Goal: Task Accomplishment & Management: Manage account settings

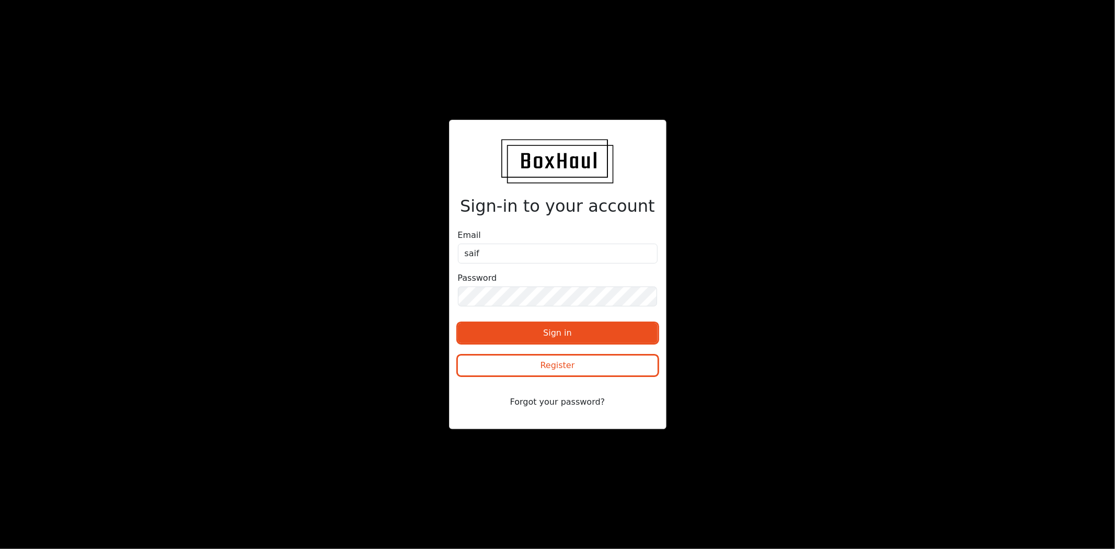
click at [458, 272] on div at bounding box center [458, 272] width 0 height 0
type input "[EMAIL_ADDRESS][DOMAIN_NAME]"
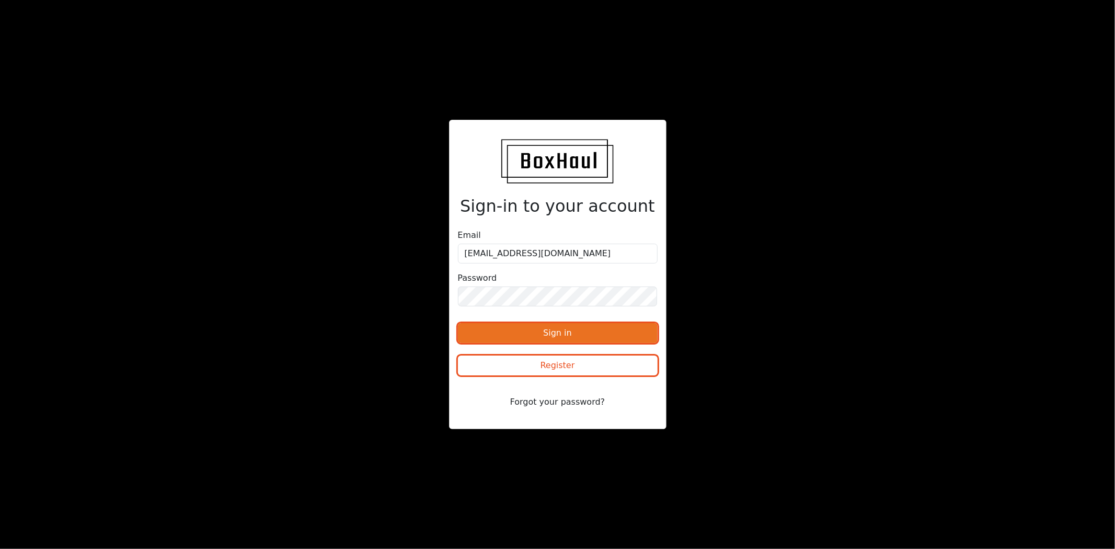
click at [588, 341] on button "Sign in" at bounding box center [558, 333] width 200 height 20
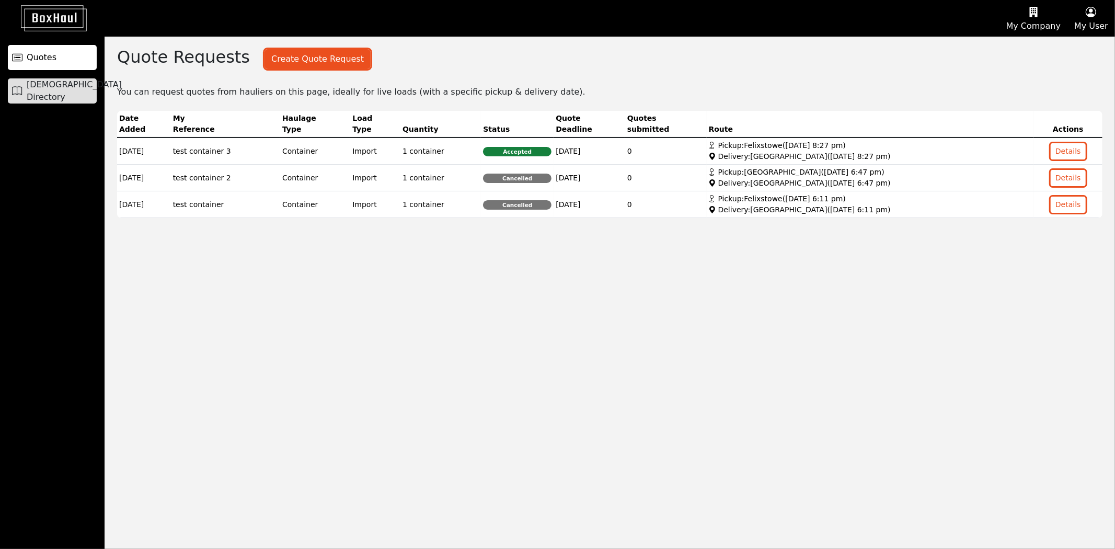
click at [39, 80] on link "[DEMOGRAPHIC_DATA] Directory" at bounding box center [52, 90] width 89 height 25
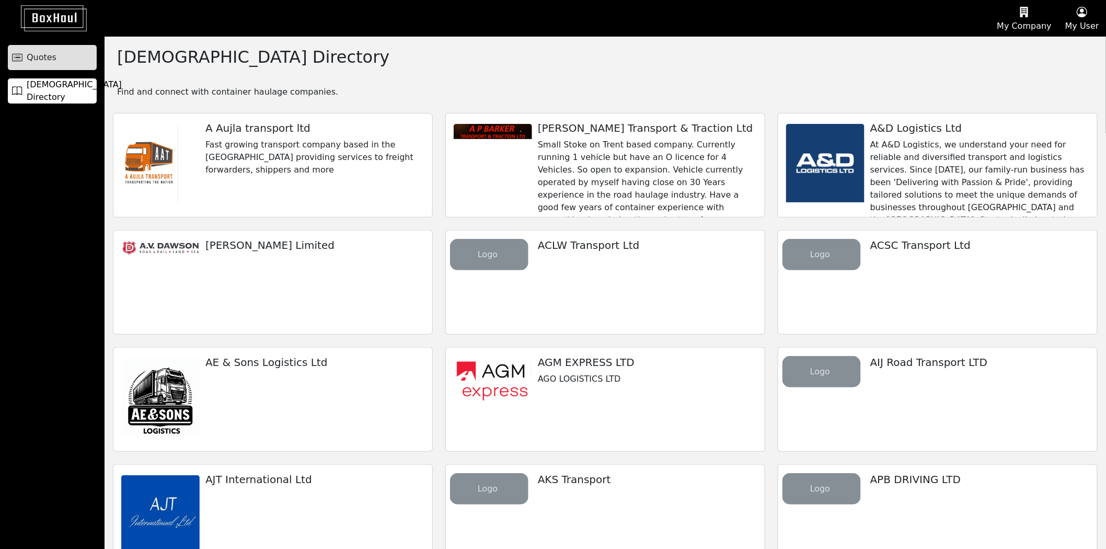
click at [41, 61] on span "Quotes" at bounding box center [42, 57] width 30 height 13
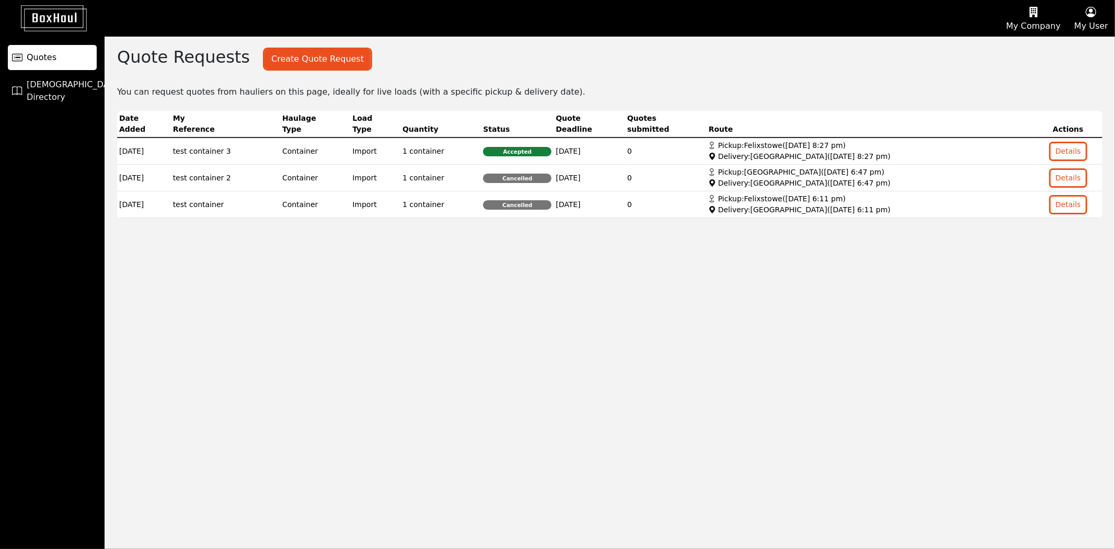
click at [1106, 27] on button "My User" at bounding box center [1091, 19] width 48 height 36
click at [1066, 91] on link "Logout" at bounding box center [1073, 83] width 83 height 17
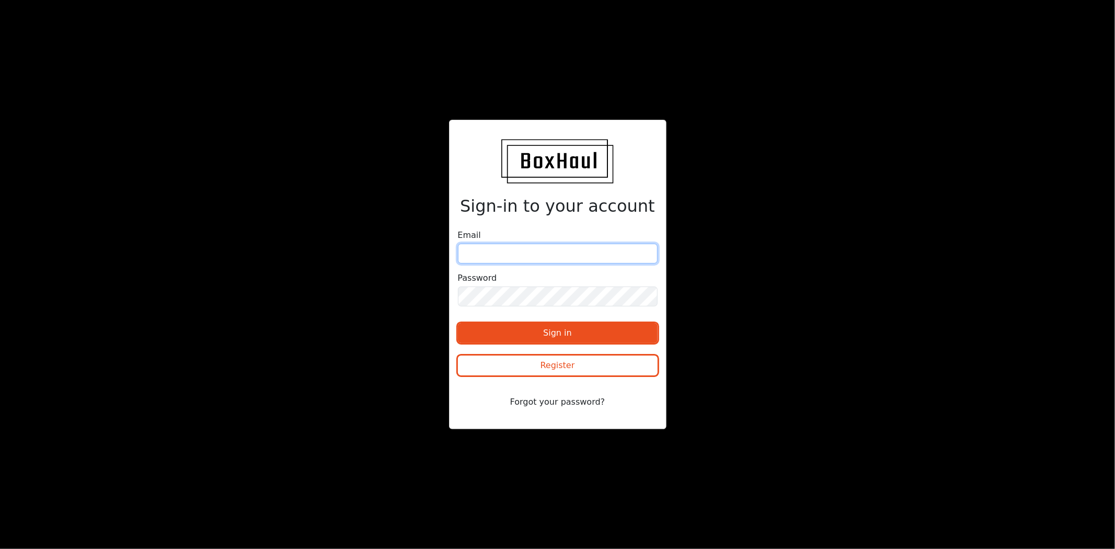
type input "saif.khalaf@boxhaul.co.uk"
click at [650, 252] on input "saif" at bounding box center [558, 254] width 200 height 20
click at [458, 272] on div at bounding box center [458, 272] width 0 height 0
type input "[EMAIL_ADDRESS][DOMAIN_NAME]"
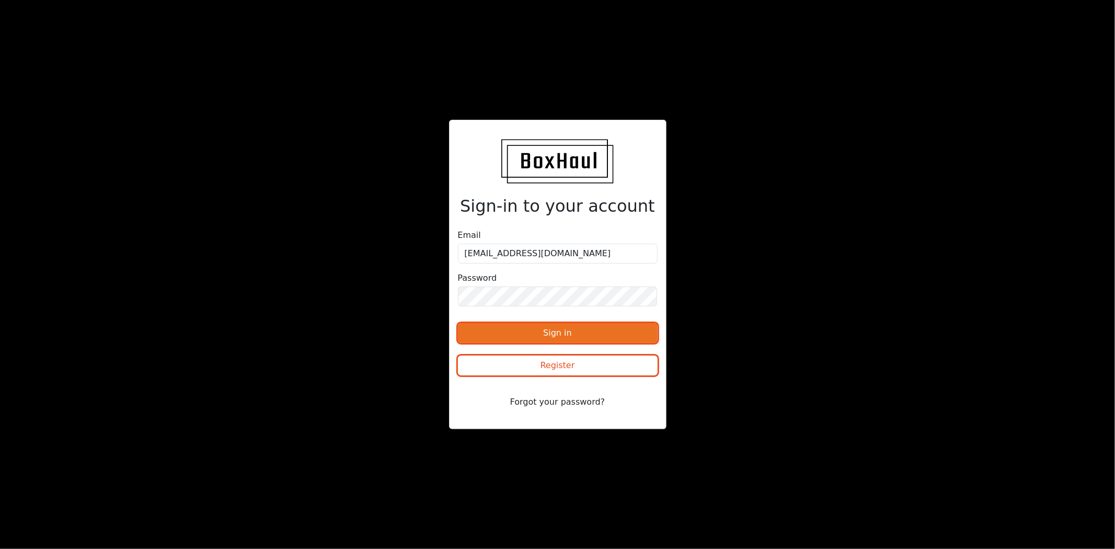
click at [587, 323] on button "Sign in" at bounding box center [558, 333] width 200 height 20
click at [573, 328] on button "Sign in" at bounding box center [558, 333] width 200 height 20
click at [797, 232] on div "Sign-in to your account Email [EMAIL_ADDRESS][DOMAIN_NAME] Password Sign in Reg…" at bounding box center [558, 274] width 558 height 309
click at [607, 327] on button "Sign in" at bounding box center [558, 333] width 200 height 20
click at [709, 122] on div "Sign-in to your account Email saif_khalaf@yahoo.co.uk Password Sign in Register…" at bounding box center [558, 274] width 558 height 309
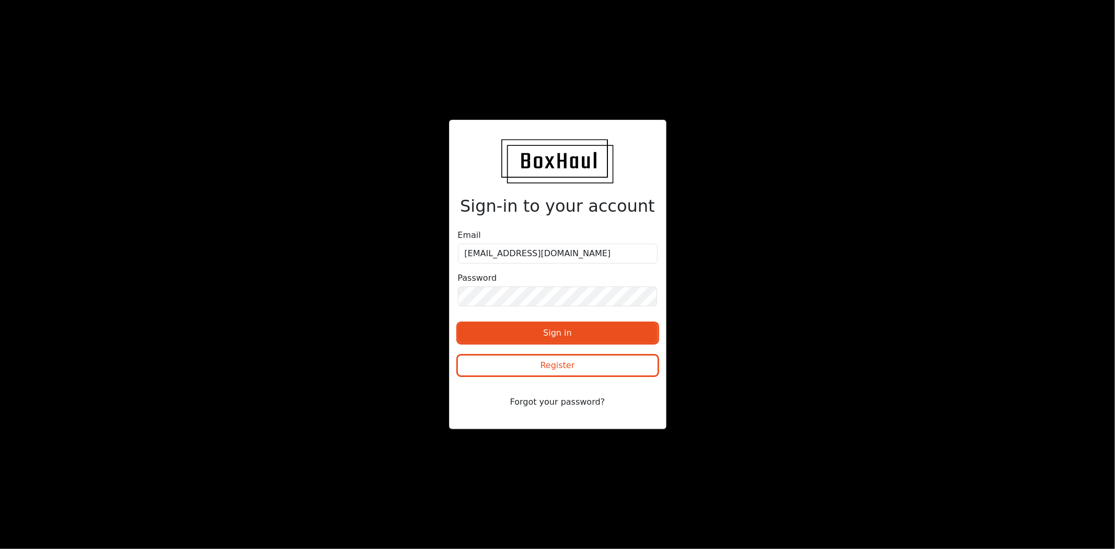
click at [458, 272] on div at bounding box center [458, 272] width 0 height 0
type input "[EMAIL_ADDRESS][DOMAIN_NAME]"
click at [586, 333] on button "Sign in" at bounding box center [558, 333] width 200 height 20
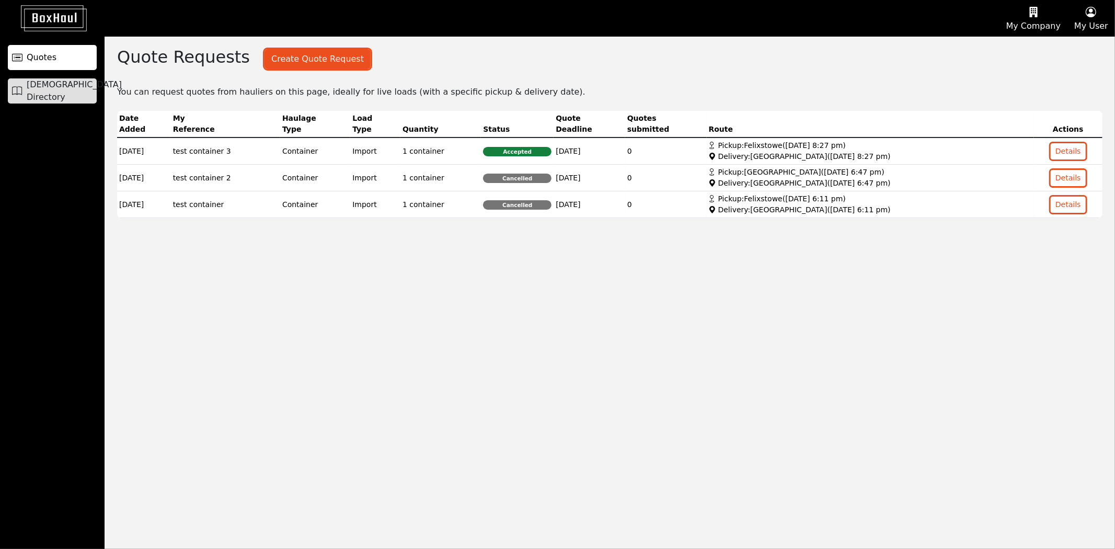
click at [36, 82] on link "Haulier Directory" at bounding box center [52, 90] width 89 height 25
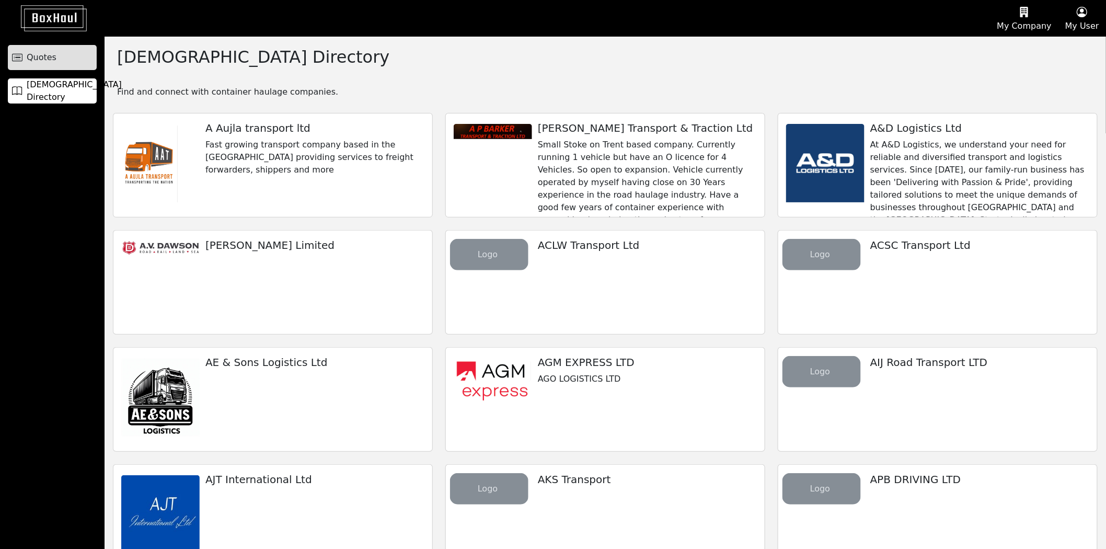
click at [50, 56] on span "Quotes" at bounding box center [42, 57] width 30 height 13
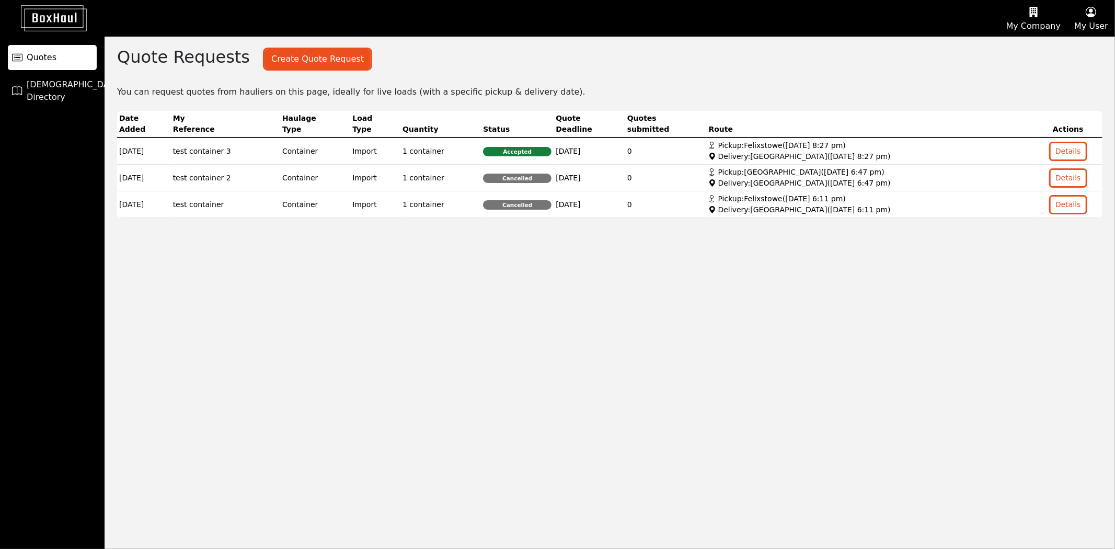
click at [1096, 25] on button "My User" at bounding box center [1091, 19] width 48 height 36
click at [1077, 79] on link "Logout" at bounding box center [1073, 83] width 83 height 17
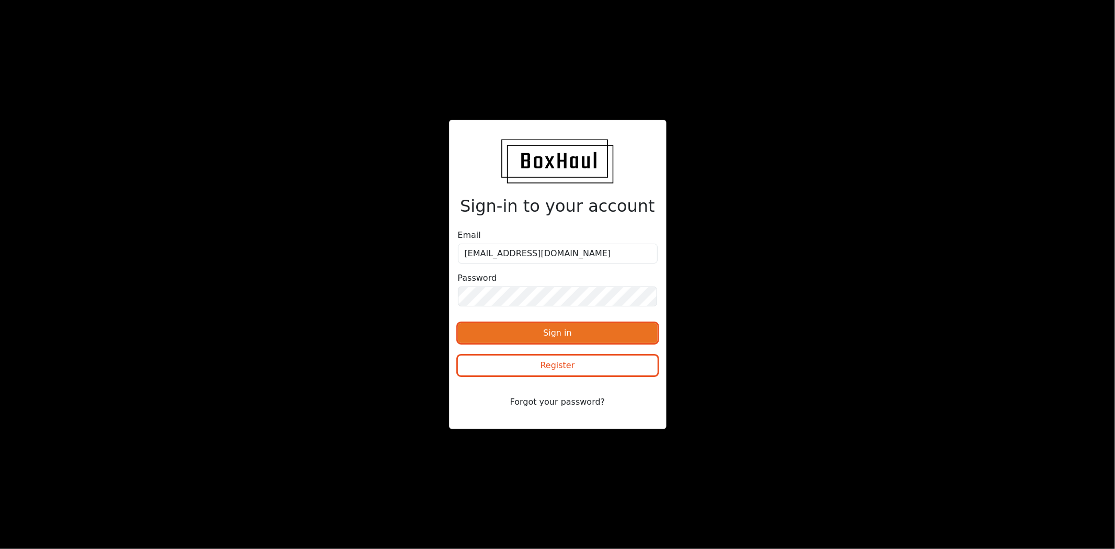
click at [580, 331] on button "Sign in" at bounding box center [558, 333] width 200 height 20
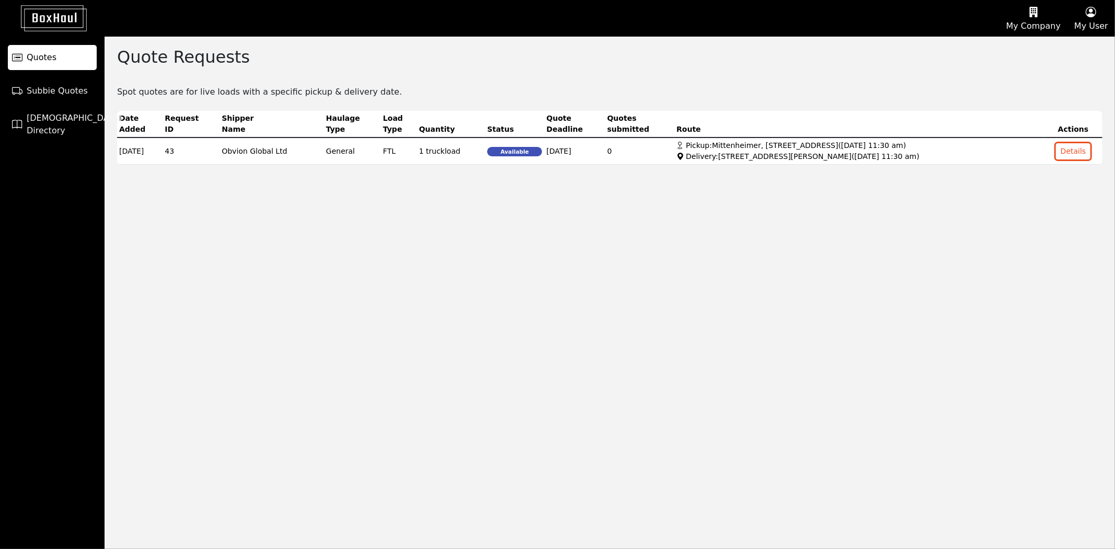
click at [687, 86] on div "Spot quotes are for live loads with a specific pickup & delivery date." at bounding box center [610, 91] width 1010 height 15
click at [1096, 24] on button "My User" at bounding box center [1091, 19] width 48 height 36
click at [1079, 82] on link "Logout" at bounding box center [1073, 83] width 83 height 17
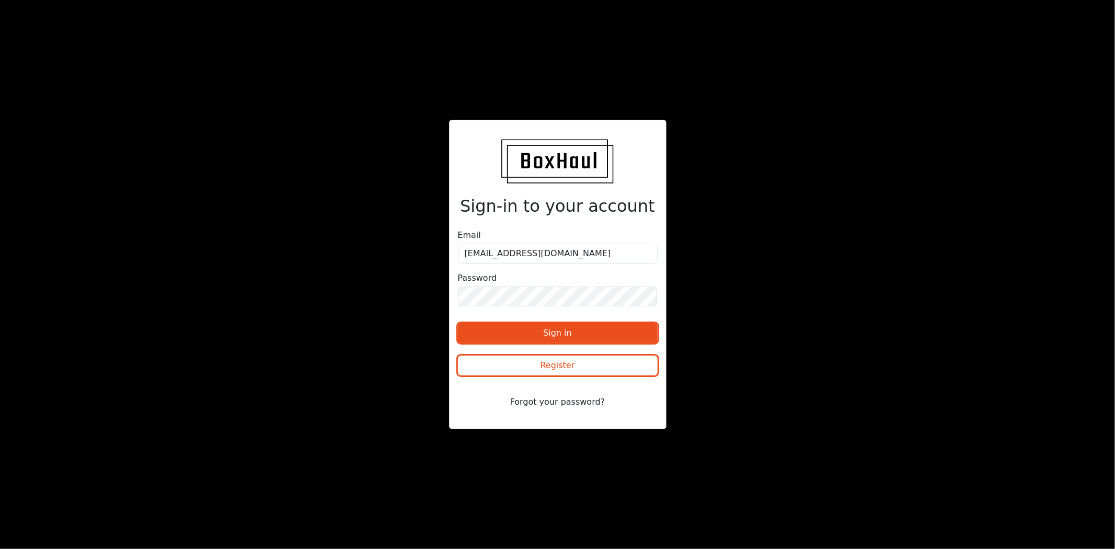
click at [843, 168] on div "Sign-in to your account Email saif.khalaf@boxhaul.co.uk Password Sign in Regist…" at bounding box center [557, 274] width 1115 height 549
type input "[EMAIL_ADDRESS][DOMAIN_NAME]"
click at [615, 330] on button "Sign in" at bounding box center [558, 333] width 200 height 20
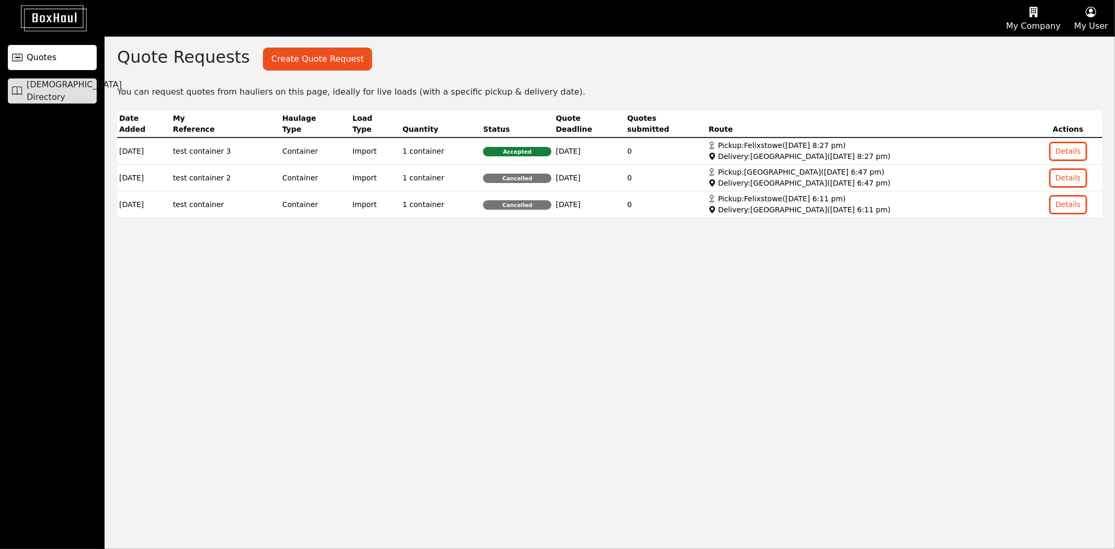
drag, startPoint x: 80, startPoint y: 103, endPoint x: 77, endPoint y: 98, distance: 6.1
click at [79, 103] on link "[DEMOGRAPHIC_DATA] Directory" at bounding box center [52, 90] width 89 height 25
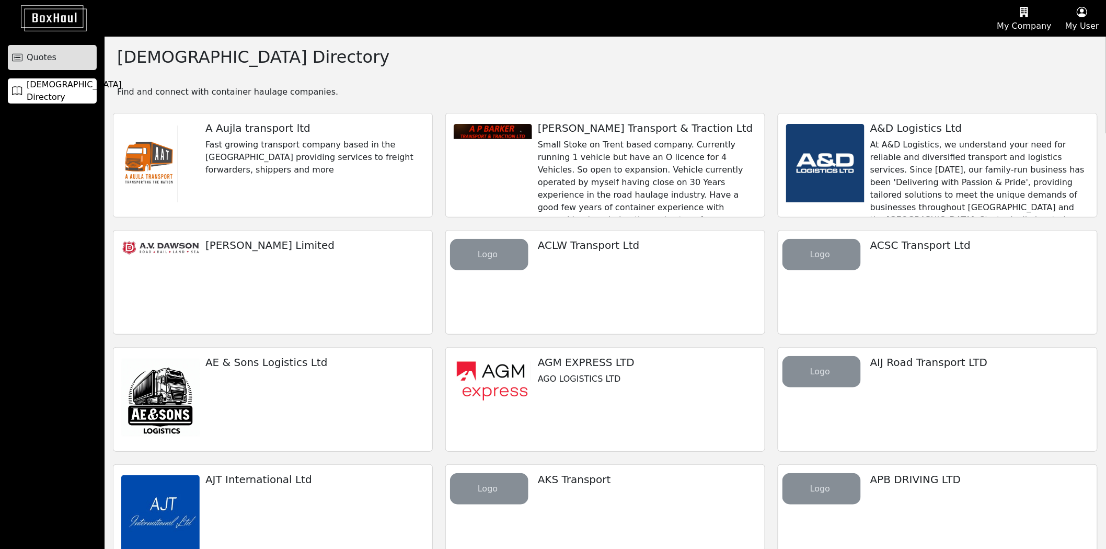
click at [58, 52] on link "Quotes" at bounding box center [52, 57] width 89 height 25
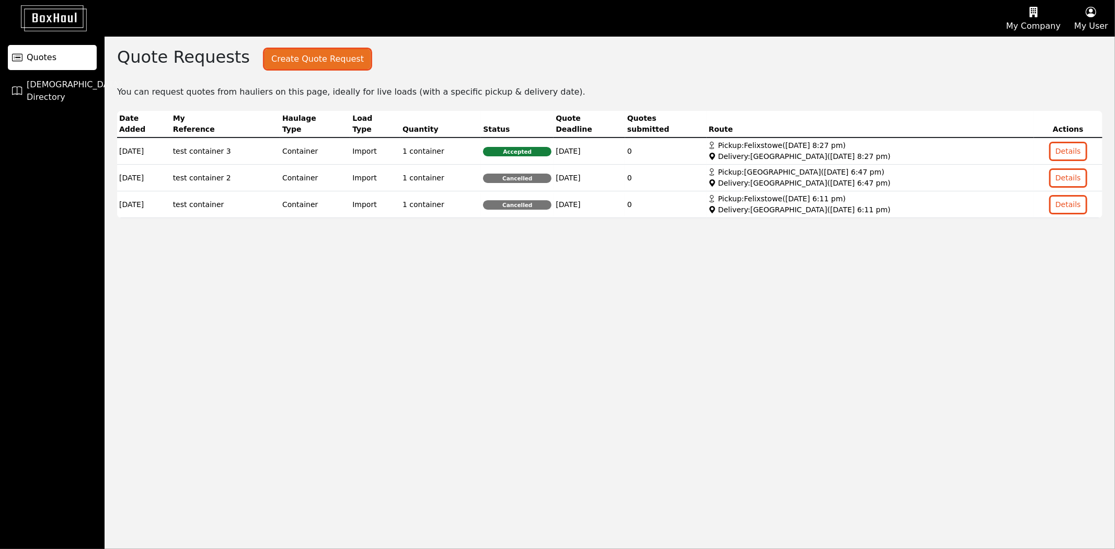
click at [314, 63] on button "Create Quote Request" at bounding box center [318, 59] width 106 height 20
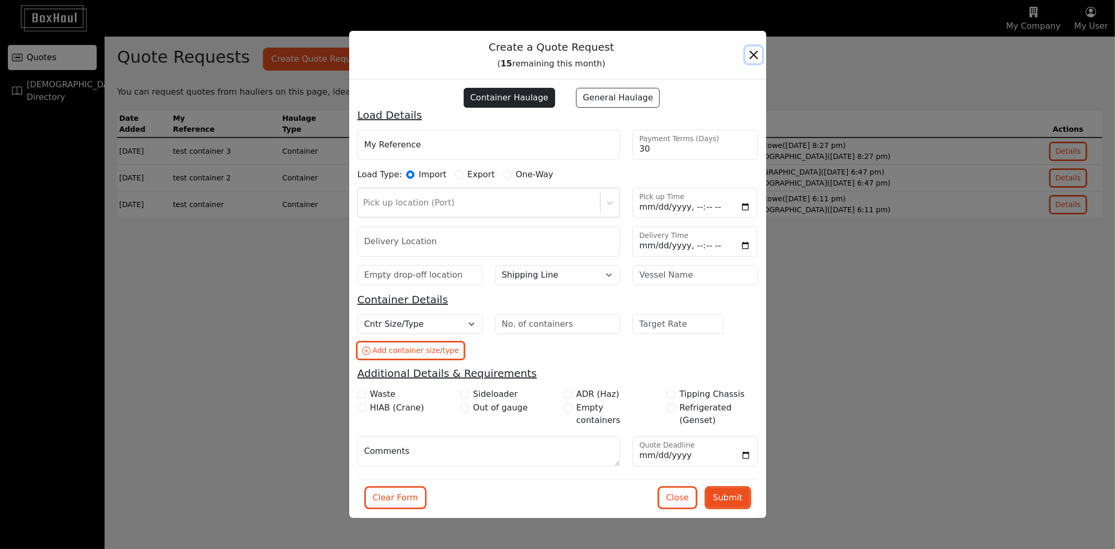
click at [756, 51] on button "Close" at bounding box center [753, 55] width 17 height 17
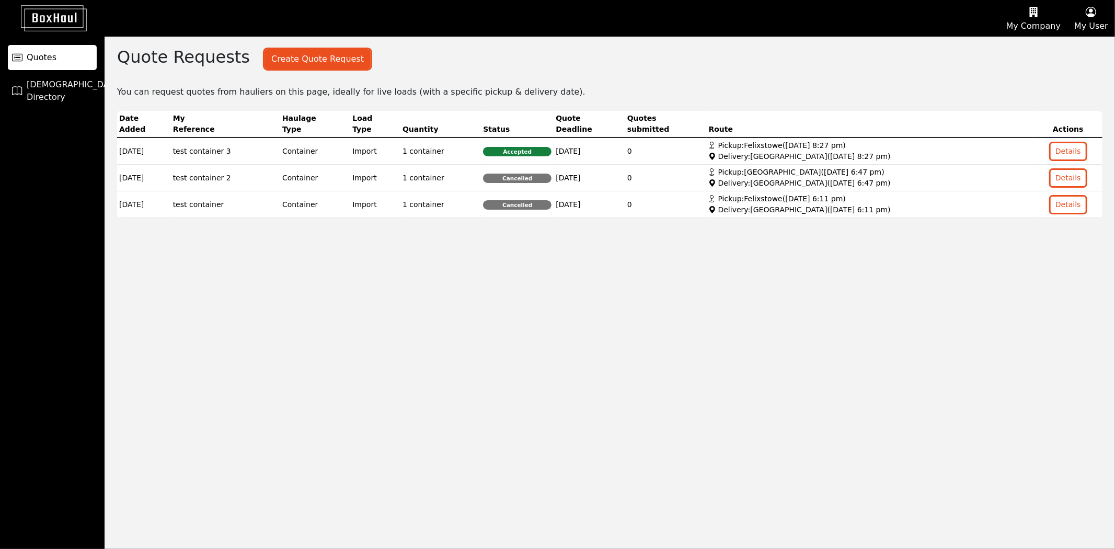
click at [1029, 21] on button "My Company" at bounding box center [1033, 19] width 68 height 36
click at [1034, 47] on div "Company Profile" at bounding box center [1020, 50] width 94 height 17
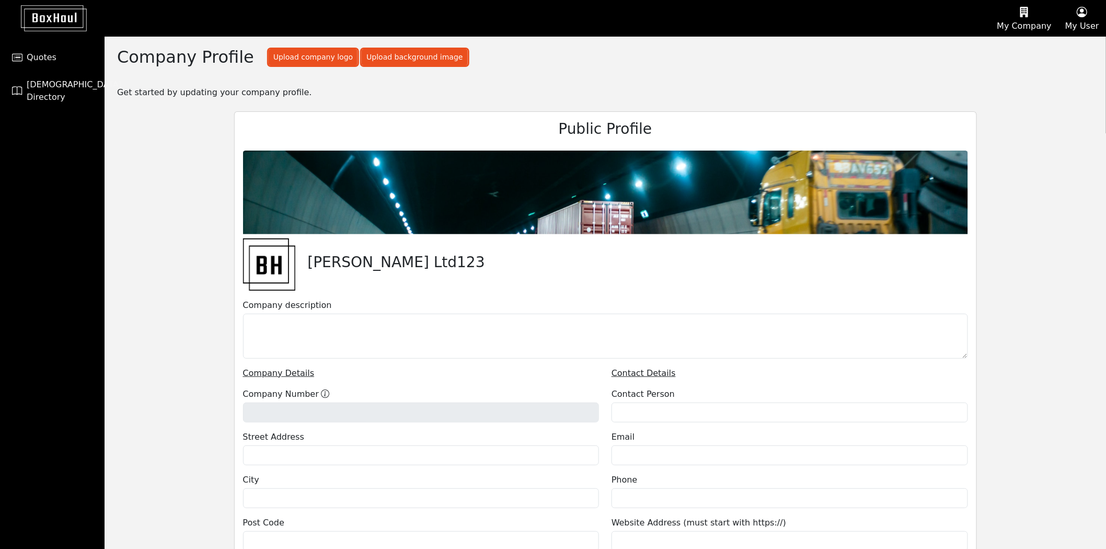
click at [1042, 24] on button "My Company" at bounding box center [1025, 19] width 68 height 36
click at [1047, 61] on div "User Management" at bounding box center [1011, 67] width 94 height 17
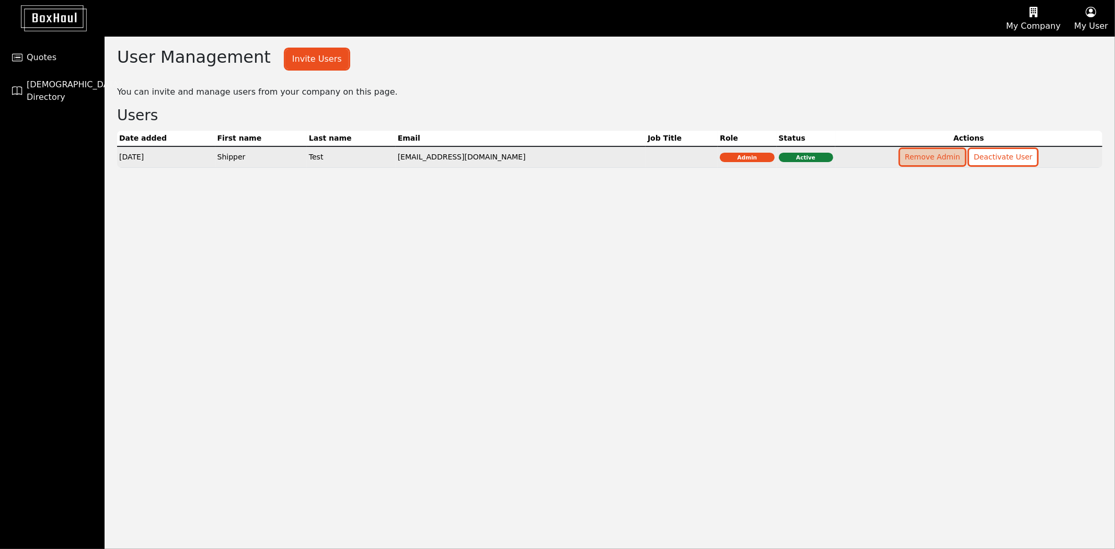
click at [916, 158] on button "Remove Admin" at bounding box center [932, 157] width 65 height 16
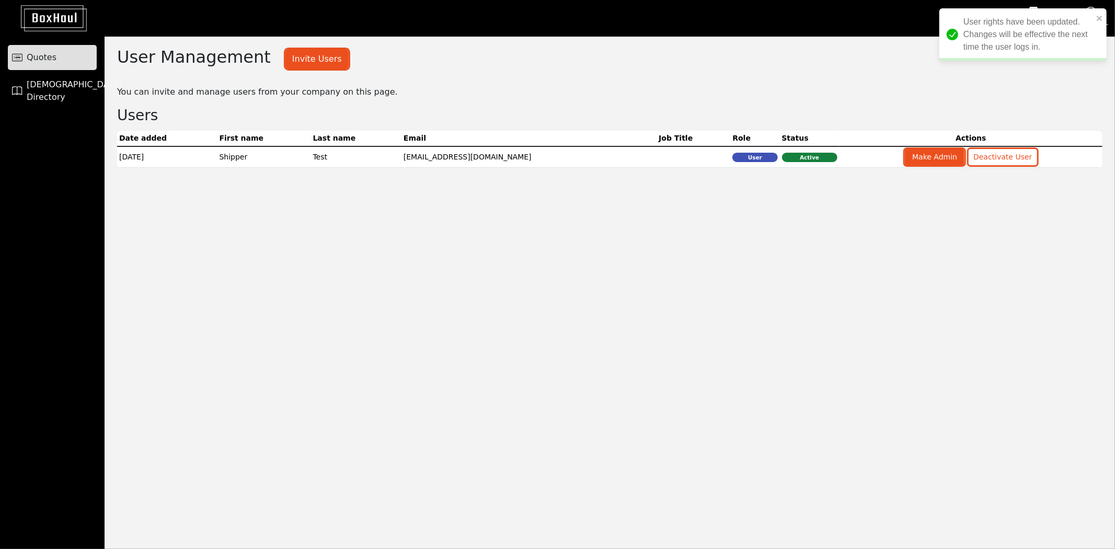
click at [44, 60] on span "Quotes" at bounding box center [42, 57] width 30 height 13
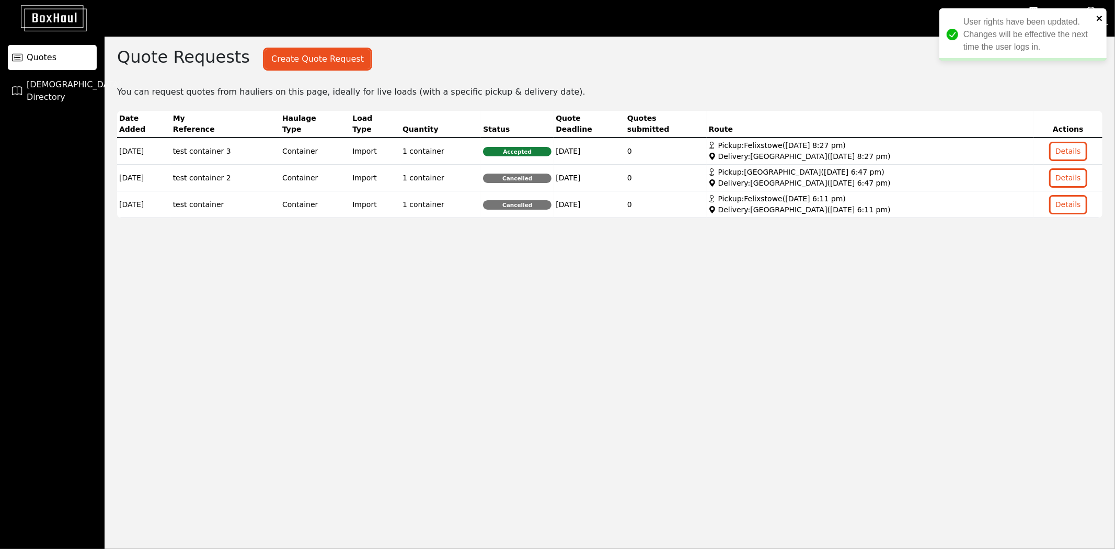
click at [1100, 18] on icon "close" at bounding box center [1099, 18] width 5 height 5
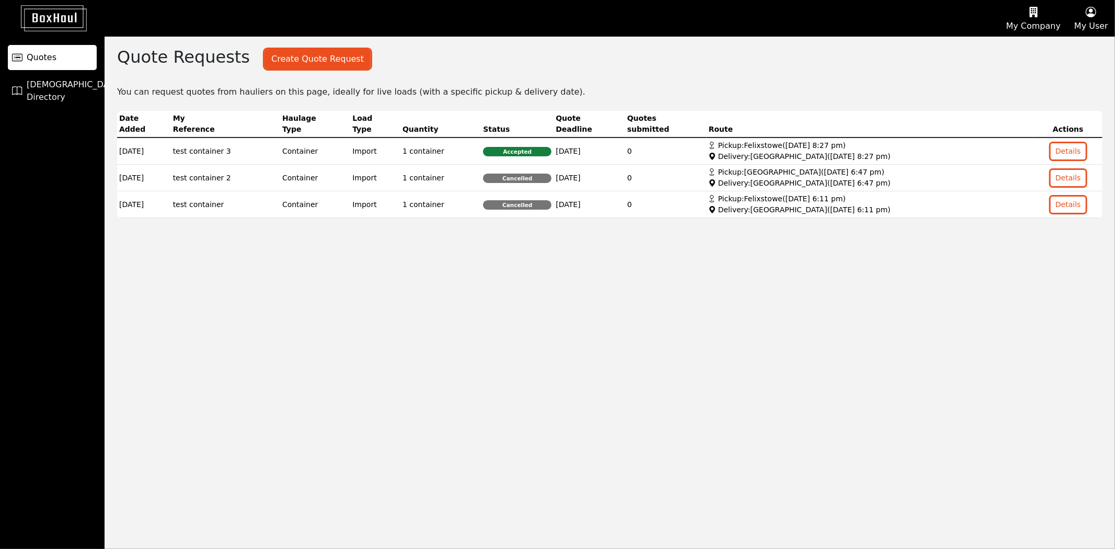
click at [1027, 25] on div "User rights have been updated. Changes will be effective the next time the user…" at bounding box center [1022, 38] width 167 height 61
click at [1033, 30] on button "My Company" at bounding box center [1033, 19] width 68 height 36
click at [1028, 52] on div "Company Profile" at bounding box center [1020, 50] width 94 height 17
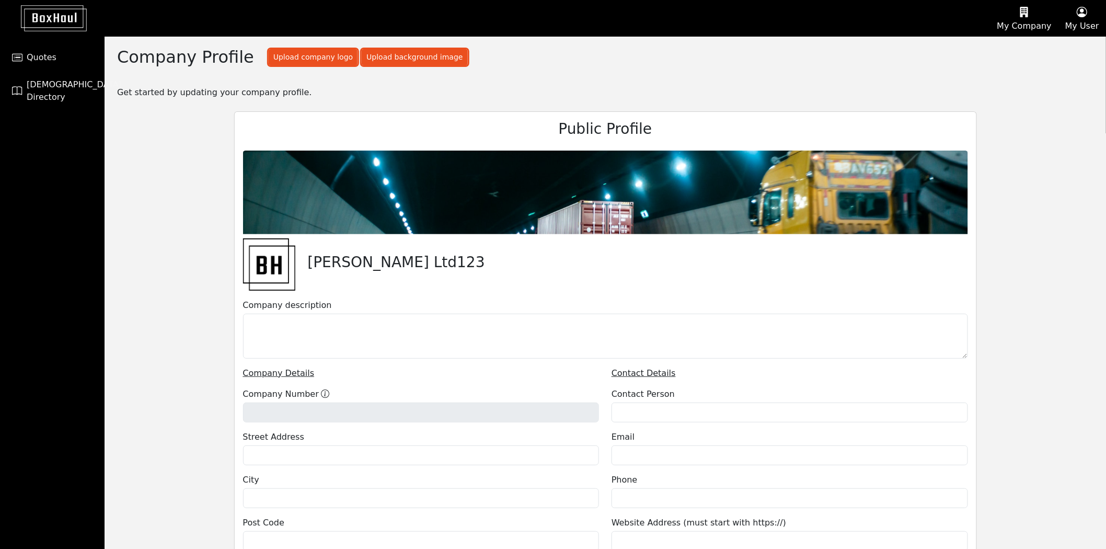
click at [1025, 18] on icon "button" at bounding box center [1024, 12] width 54 height 16
click at [1031, 64] on div "User Management" at bounding box center [1011, 67] width 94 height 17
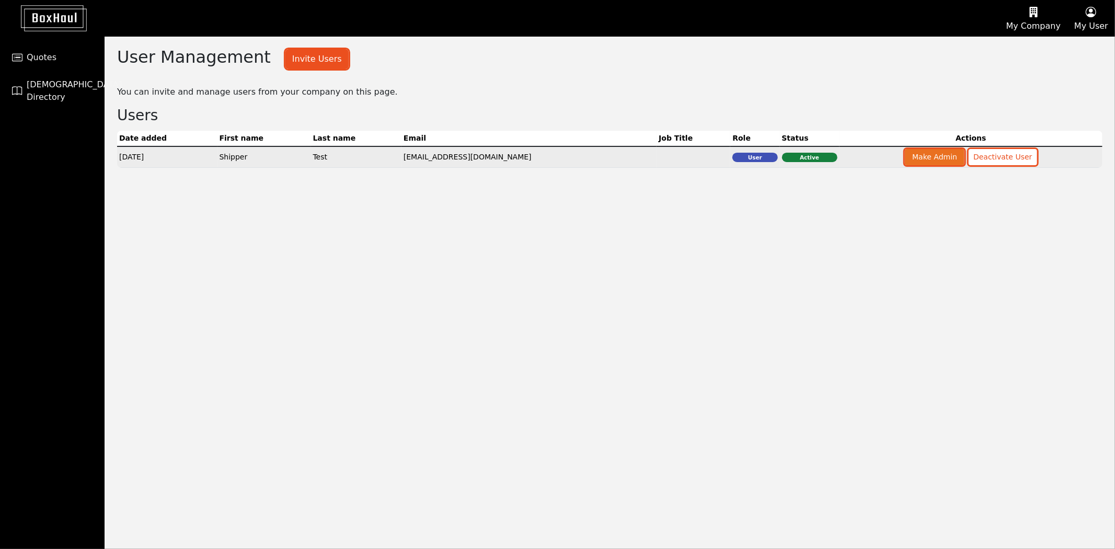
click at [924, 155] on button "Make Admin" at bounding box center [935, 157] width 60 height 16
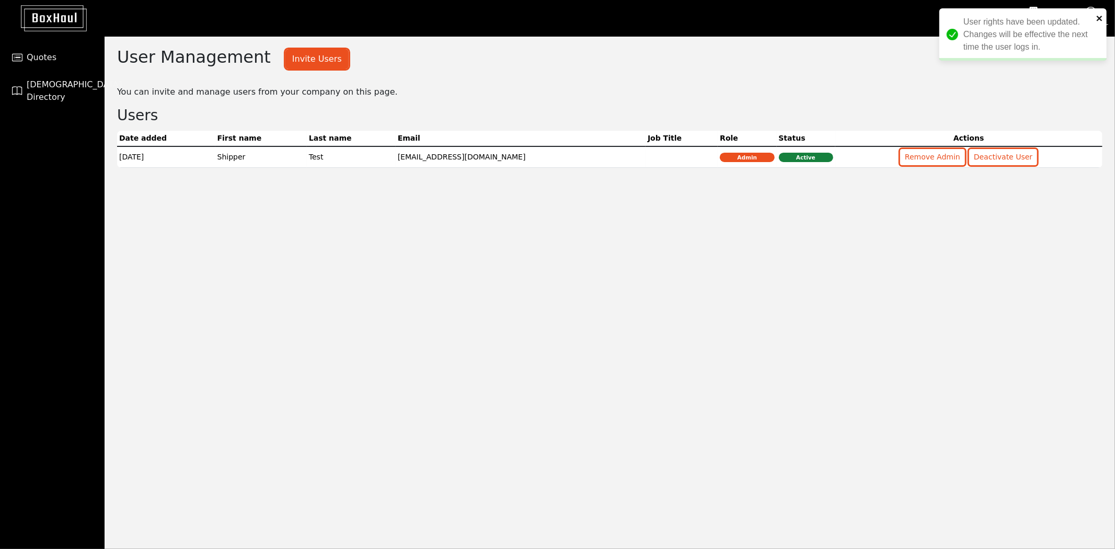
click at [1101, 16] on icon "close" at bounding box center [1099, 18] width 7 height 8
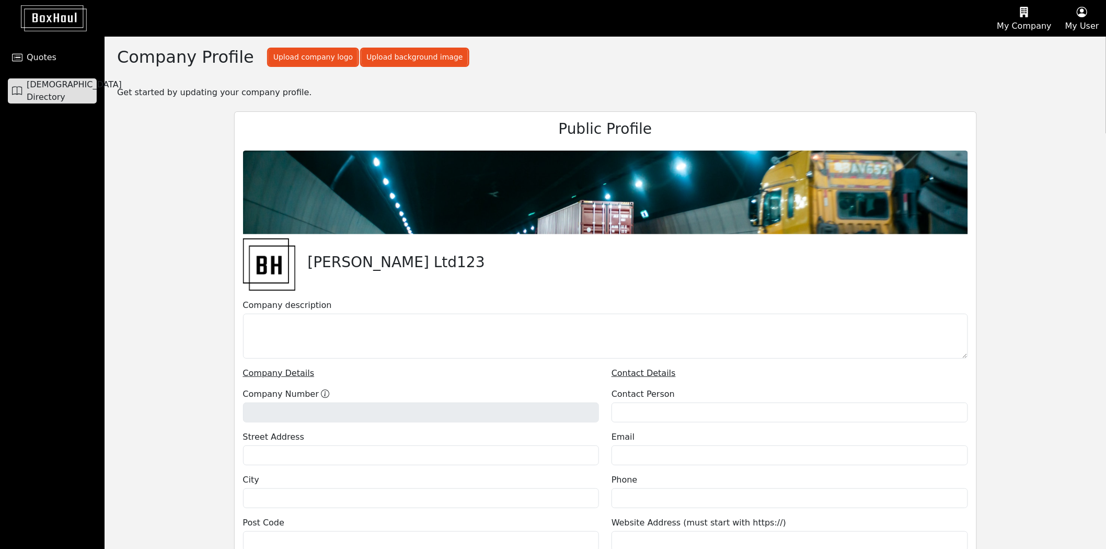
click at [53, 90] on span "Haulier Directory" at bounding box center [74, 90] width 95 height 25
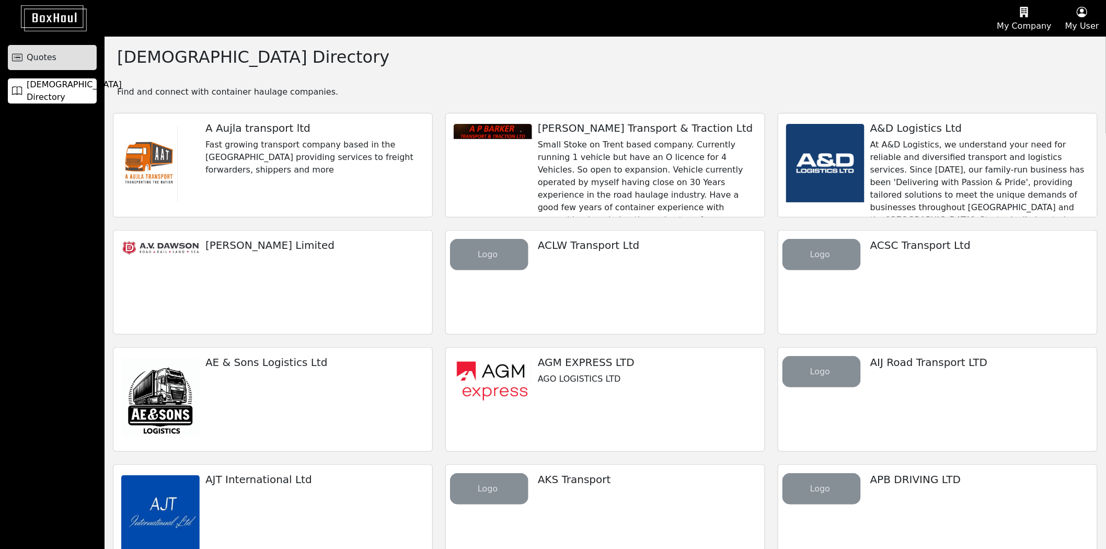
click at [50, 59] on span "Quotes" at bounding box center [42, 57] width 30 height 13
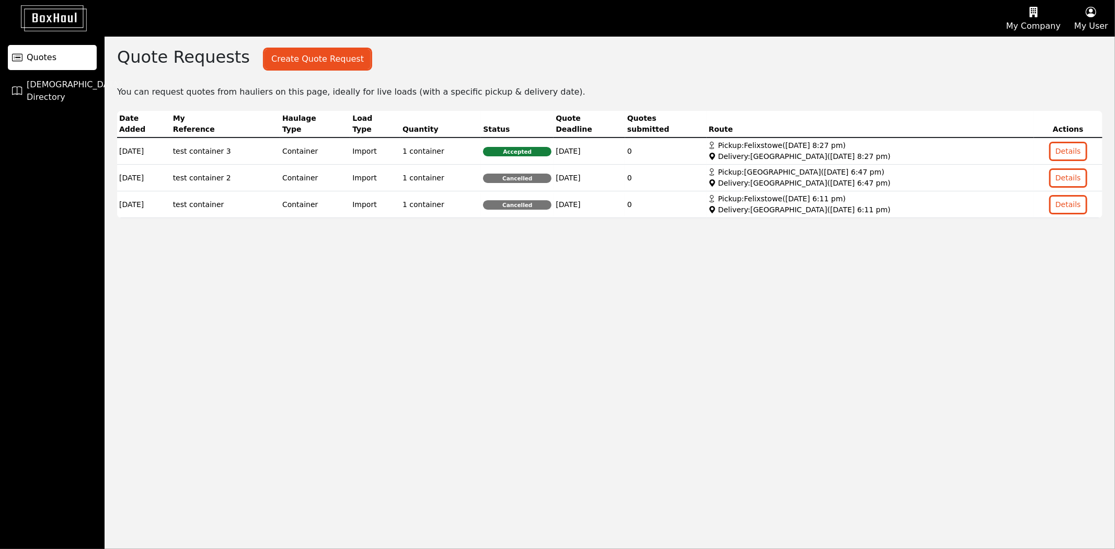
click at [1041, 19] on icon "button" at bounding box center [1033, 12] width 54 height 16
click at [1036, 42] on div "Company Profile" at bounding box center [1020, 50] width 94 height 17
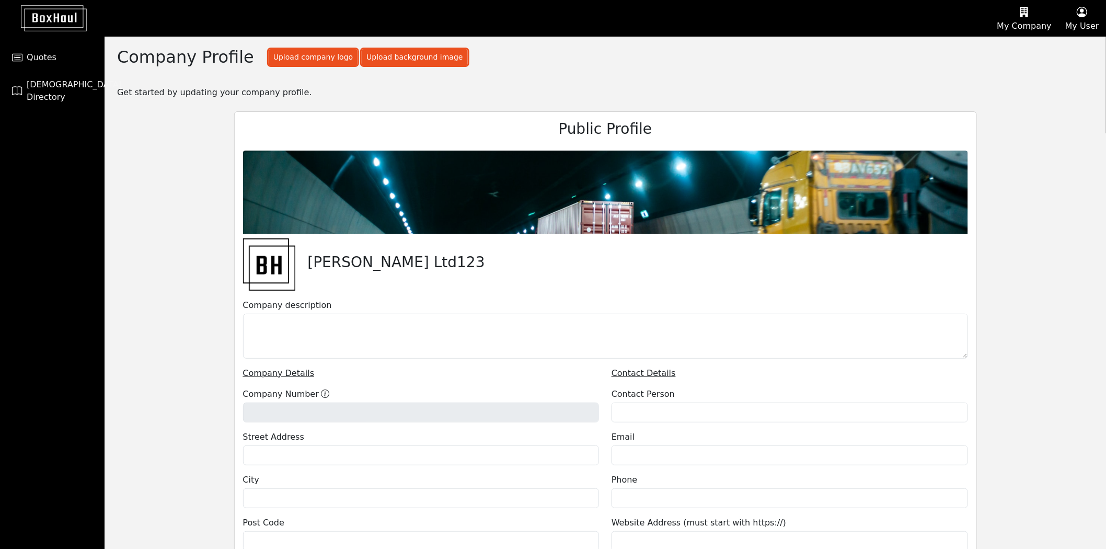
click at [1033, 16] on icon "button" at bounding box center [1024, 12] width 54 height 16
click at [1035, 65] on div "User Management" at bounding box center [1011, 67] width 94 height 17
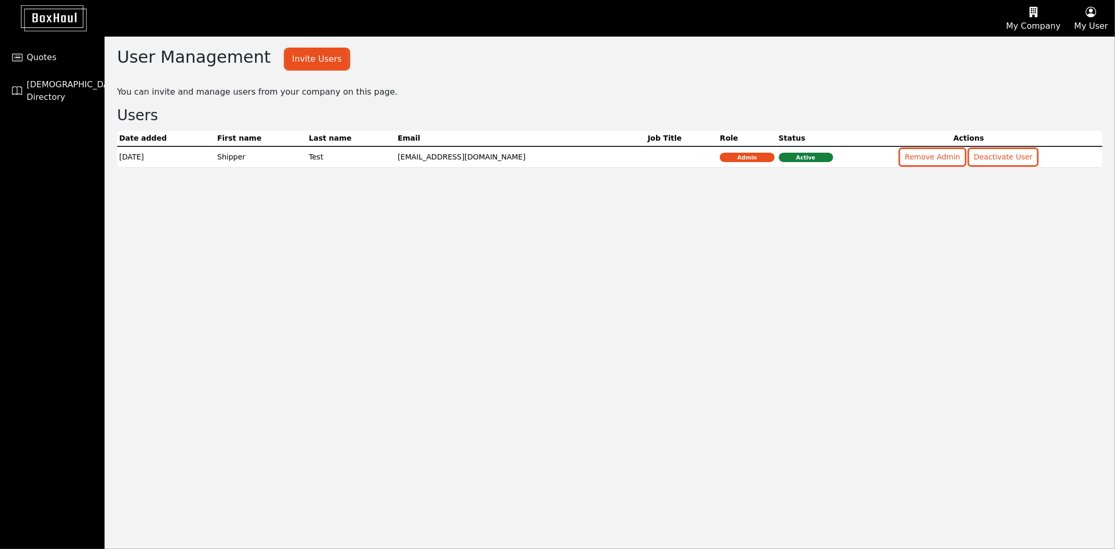
click at [1029, 19] on button "My Company" at bounding box center [1033, 19] width 68 height 36
click at [1025, 87] on div "Pricing Plans" at bounding box center [1020, 83] width 94 height 17
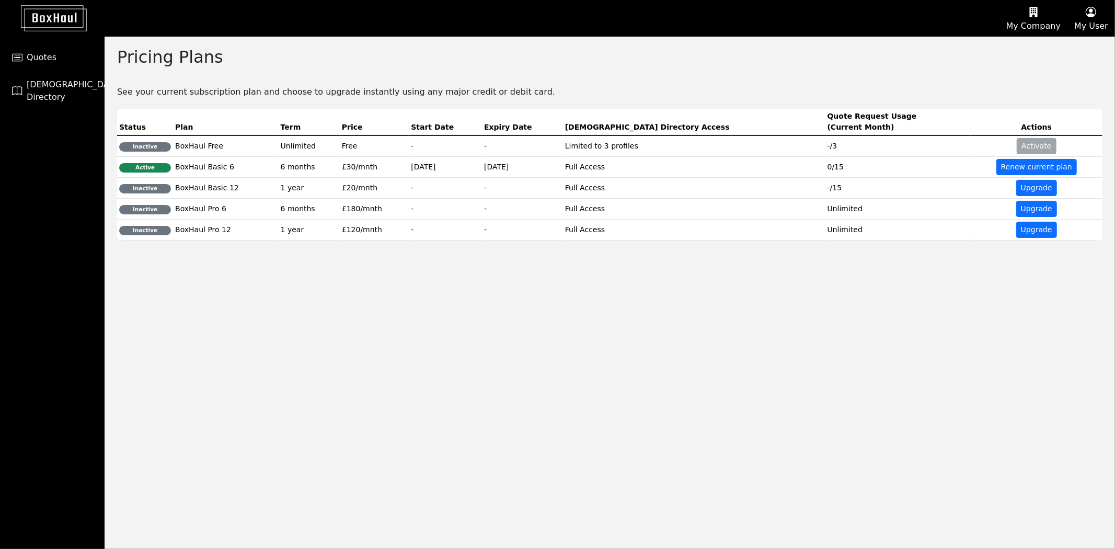
click at [1097, 18] on icon "button" at bounding box center [1091, 12] width 34 height 16
click at [1077, 51] on div "User Profile" at bounding box center [1073, 50] width 83 height 17
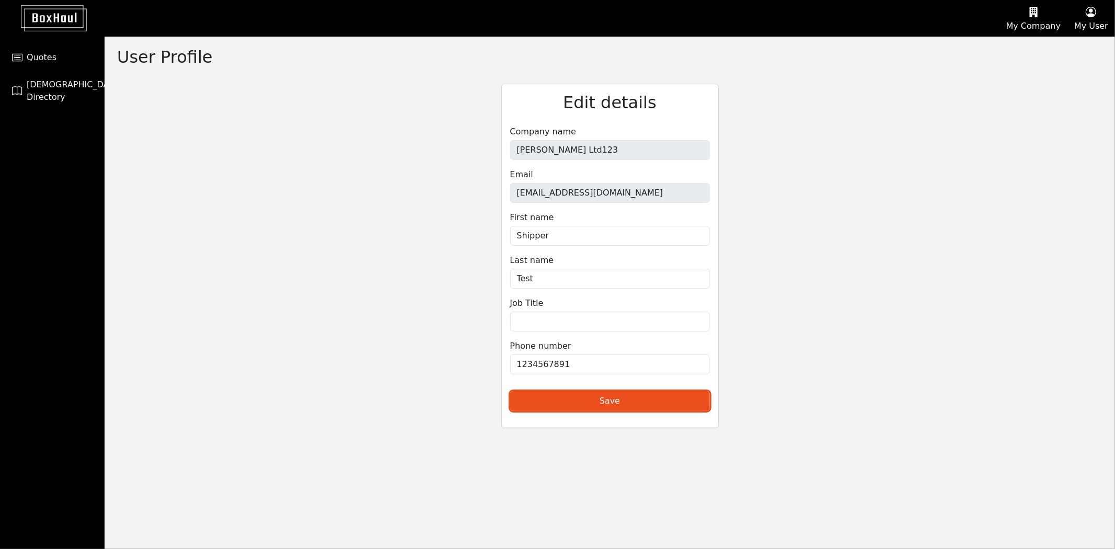
click at [1094, 23] on button "My User" at bounding box center [1091, 19] width 48 height 36
click at [1074, 62] on div "Help" at bounding box center [1073, 67] width 83 height 17
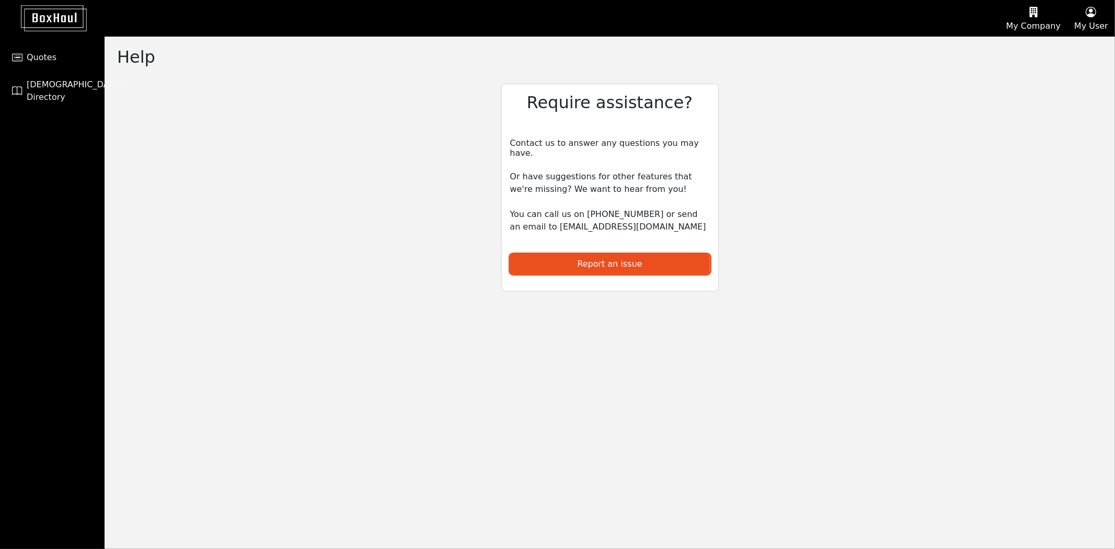
click at [1090, 20] on button "My User" at bounding box center [1091, 19] width 48 height 36
click at [1079, 45] on div "User Profile" at bounding box center [1073, 50] width 83 height 17
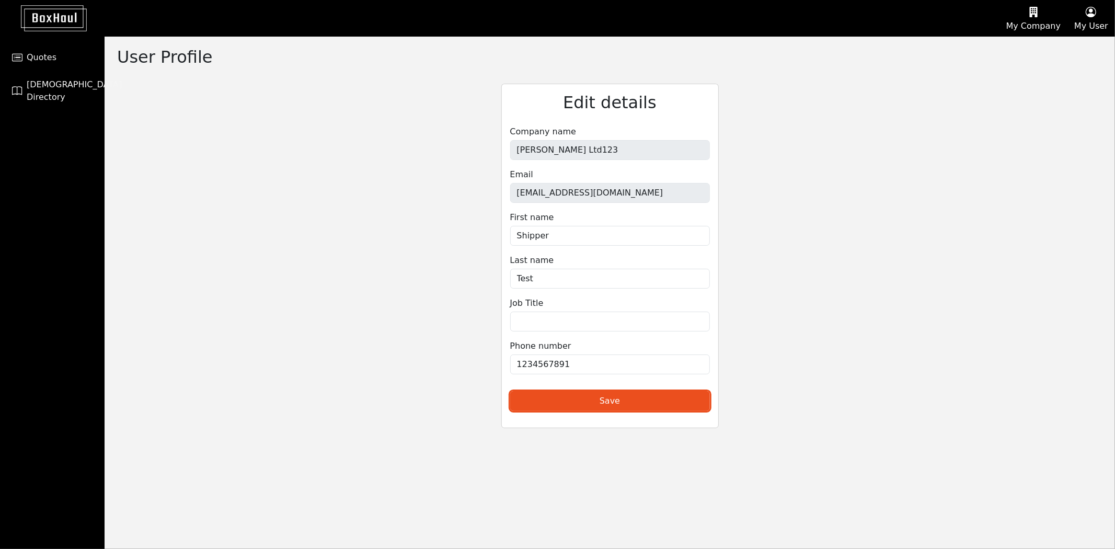
click at [1107, 19] on icon "button" at bounding box center [1091, 12] width 34 height 16
drag, startPoint x: 1076, startPoint y: 89, endPoint x: 939, endPoint y: 48, distance: 143.2
click at [1077, 89] on link "Logout" at bounding box center [1073, 83] width 83 height 17
